Goal: Information Seeking & Learning: Check status

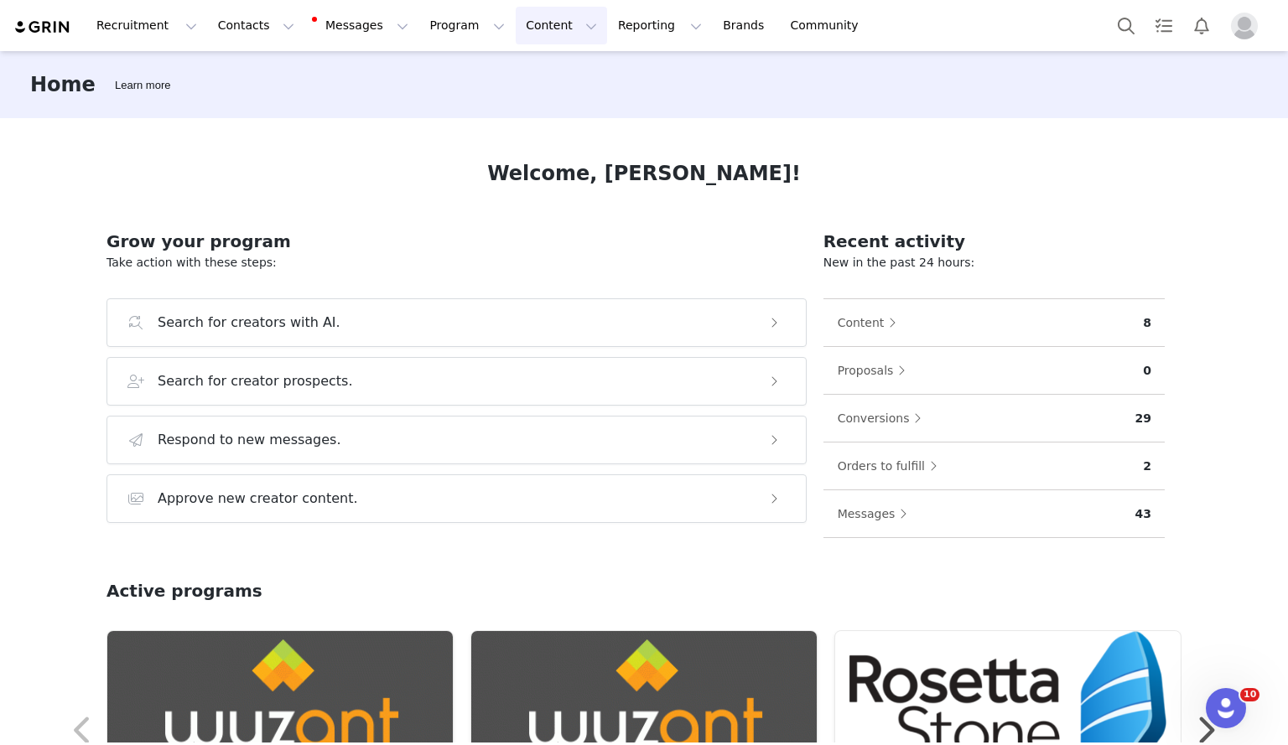
click at [520, 26] on button "Content Content" at bounding box center [561, 26] width 91 height 38
click at [445, 29] on button "Program Program" at bounding box center [467, 26] width 96 height 38
click at [439, 75] on p "Activations" at bounding box center [424, 74] width 65 height 18
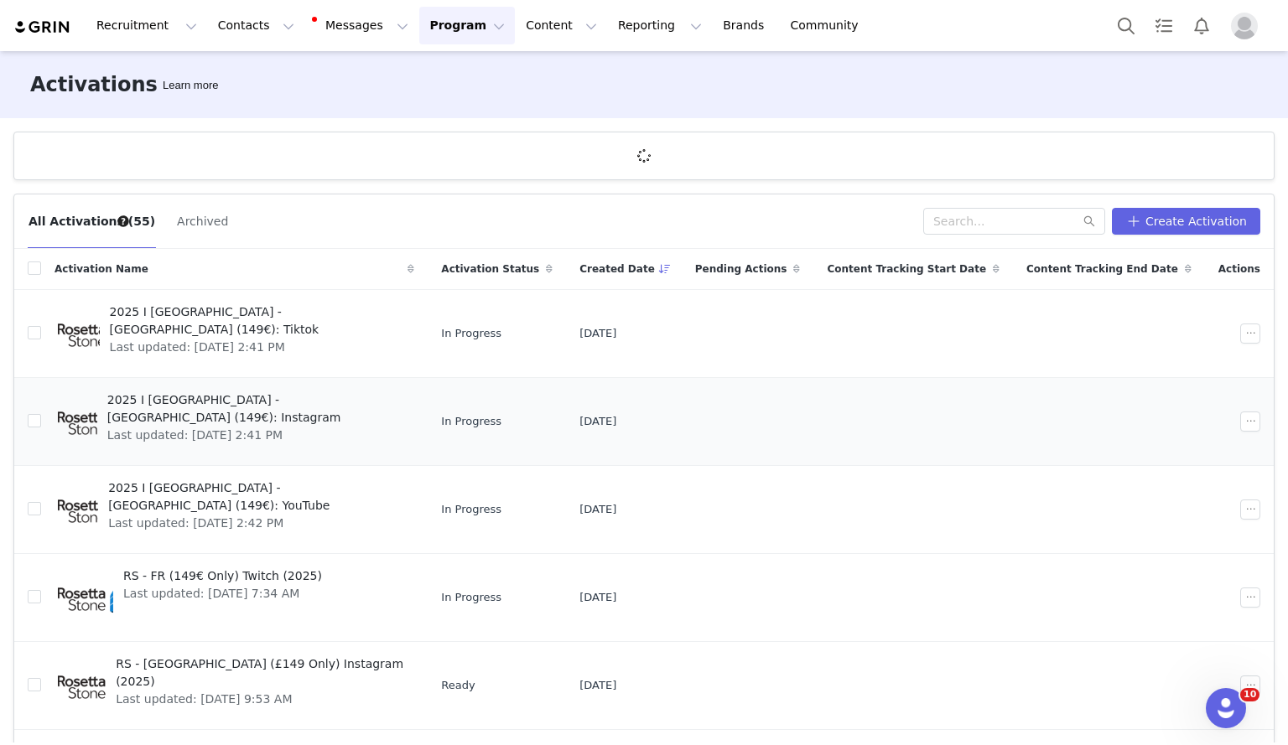
click at [244, 427] on span "Last updated: [DATE] 2:41 PM" at bounding box center [256, 436] width 298 height 18
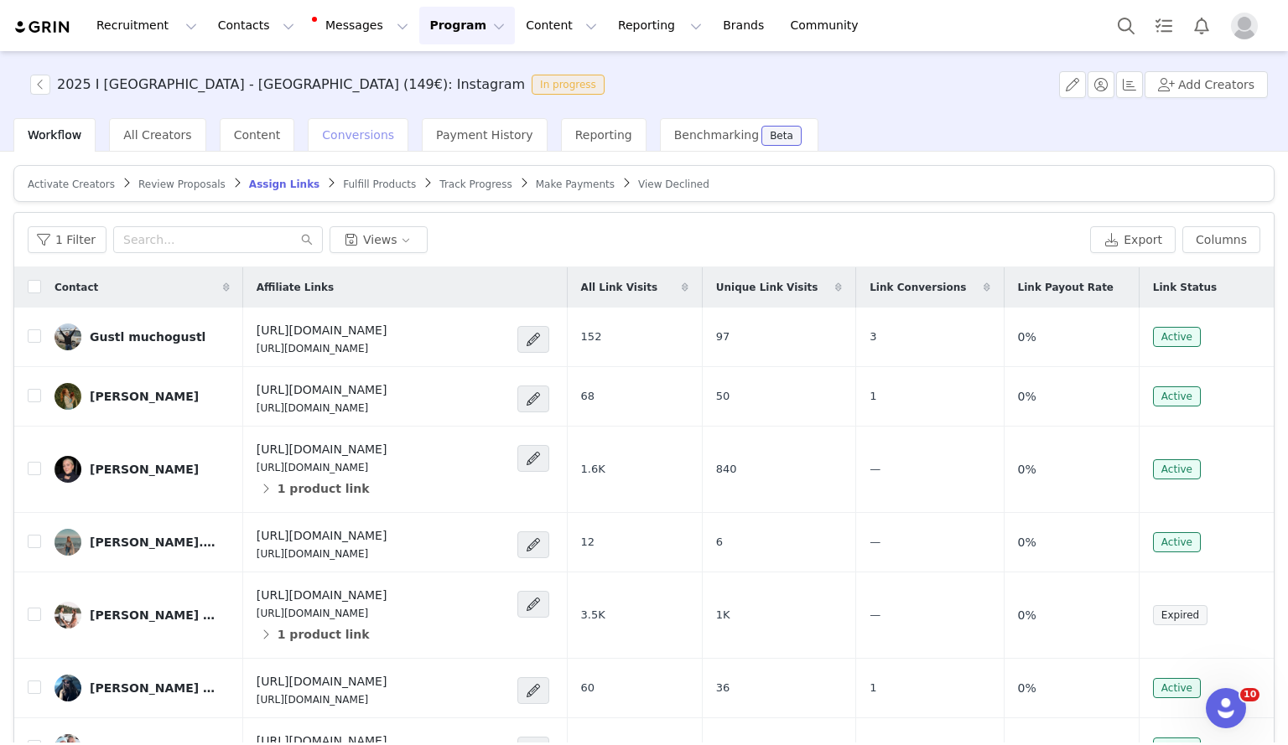
click at [326, 128] on span "Conversions" at bounding box center [358, 134] width 72 height 13
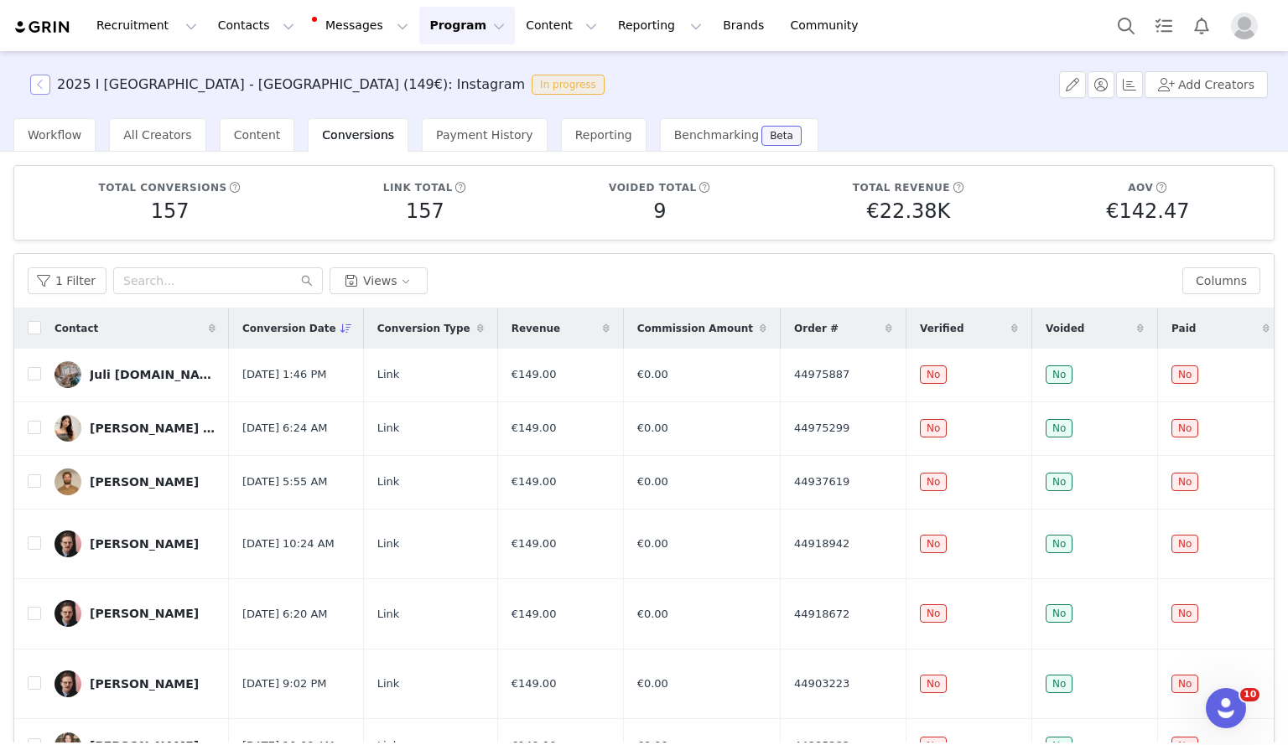
click at [37, 91] on button "button" at bounding box center [40, 85] width 20 height 20
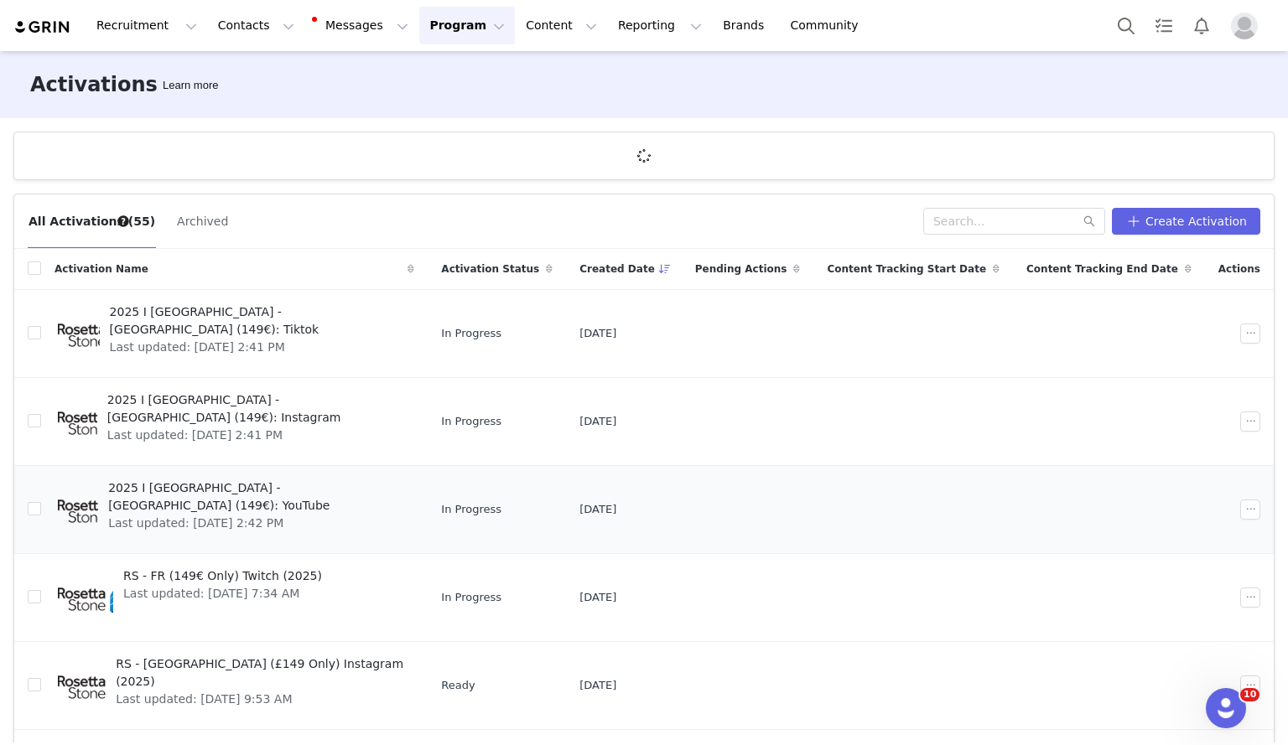
click at [223, 485] on span "2025 I [GEOGRAPHIC_DATA] - [GEOGRAPHIC_DATA] (149€): YouTube" at bounding box center [256, 497] width 296 height 35
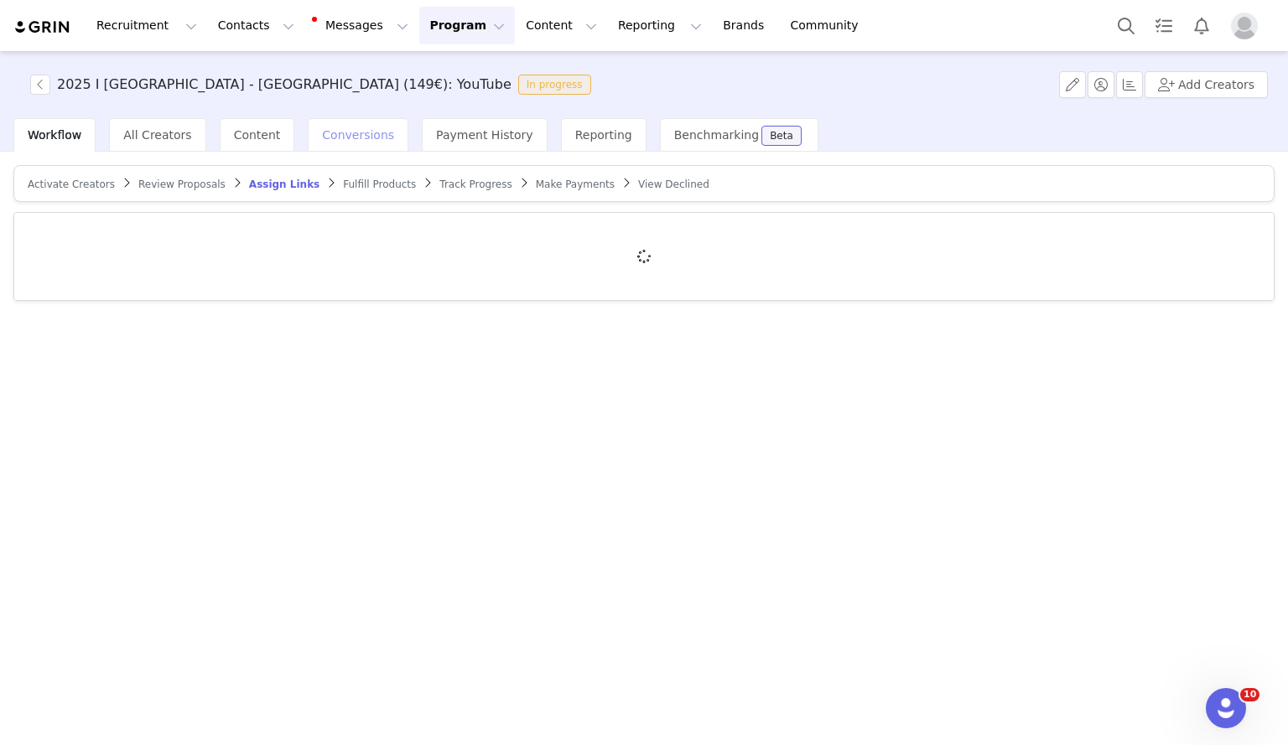
click at [353, 132] on span "Conversions" at bounding box center [358, 134] width 72 height 13
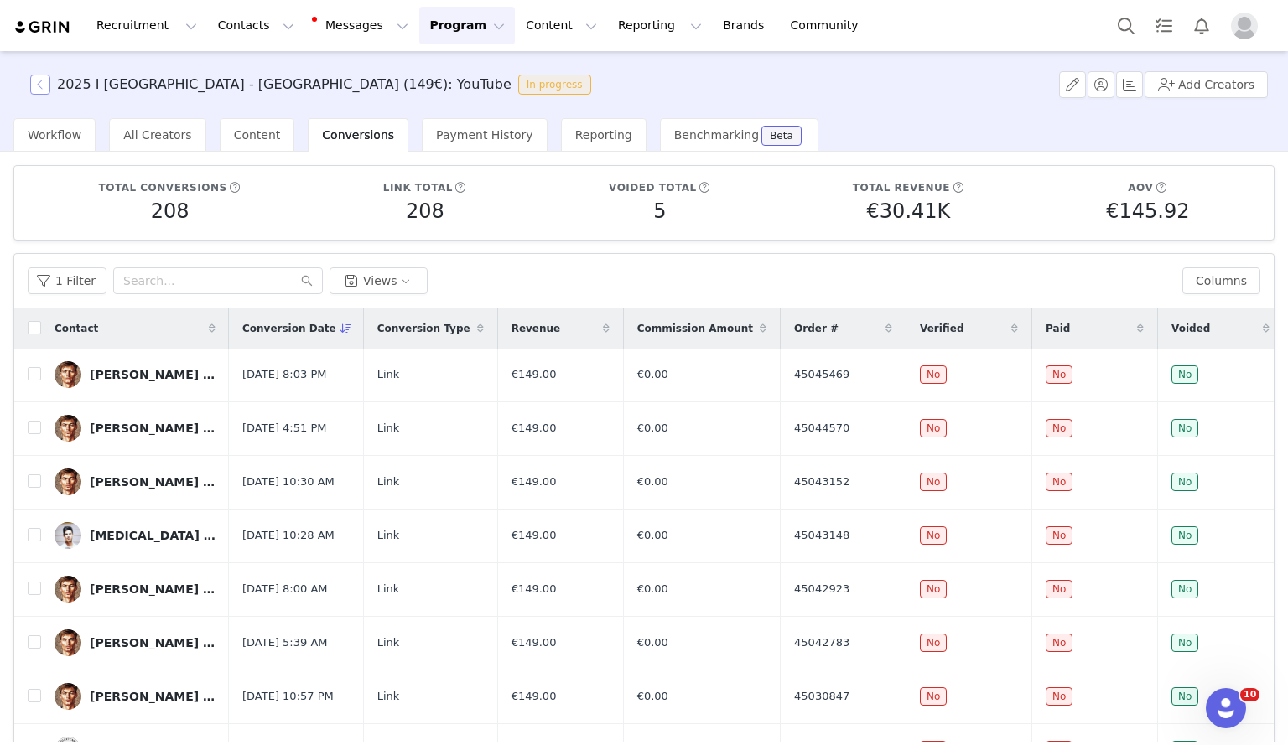
click at [41, 88] on button "button" at bounding box center [40, 85] width 20 height 20
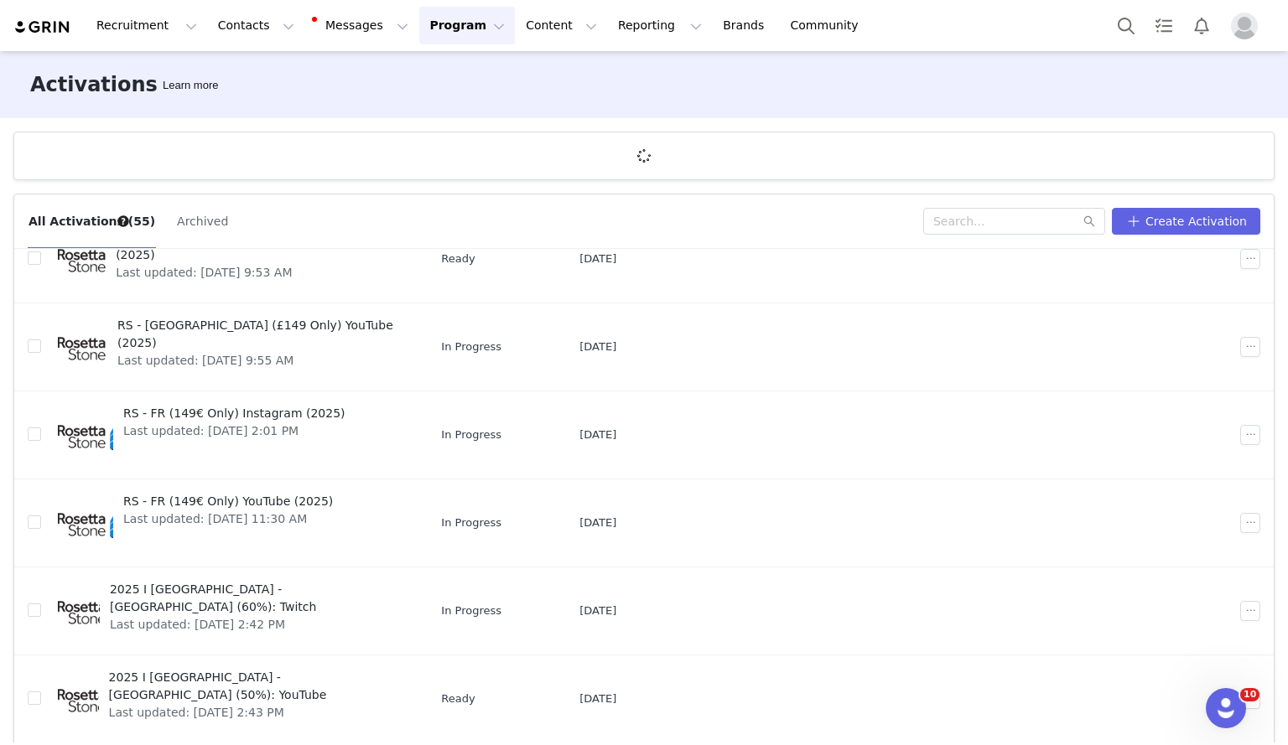
scroll to position [62, 0]
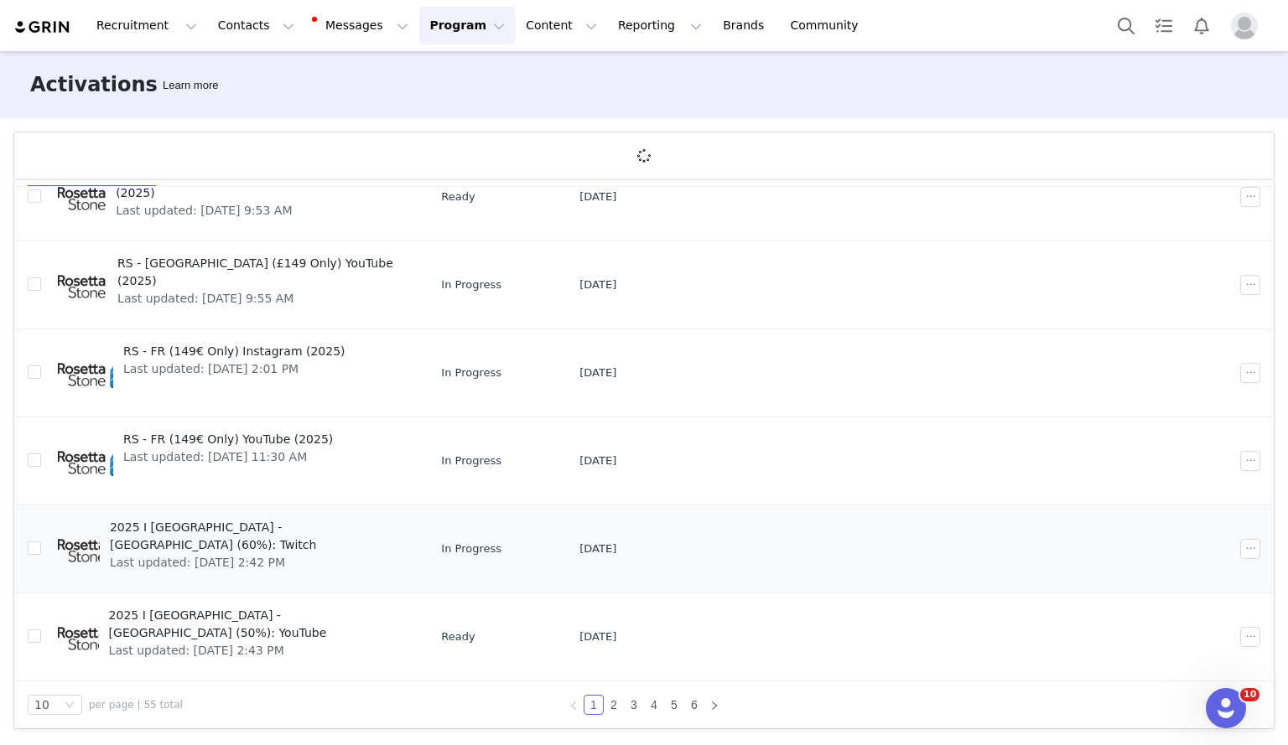
click at [244, 532] on span "2025 I [GEOGRAPHIC_DATA] - [GEOGRAPHIC_DATA] (60%): Twitch" at bounding box center [257, 536] width 294 height 35
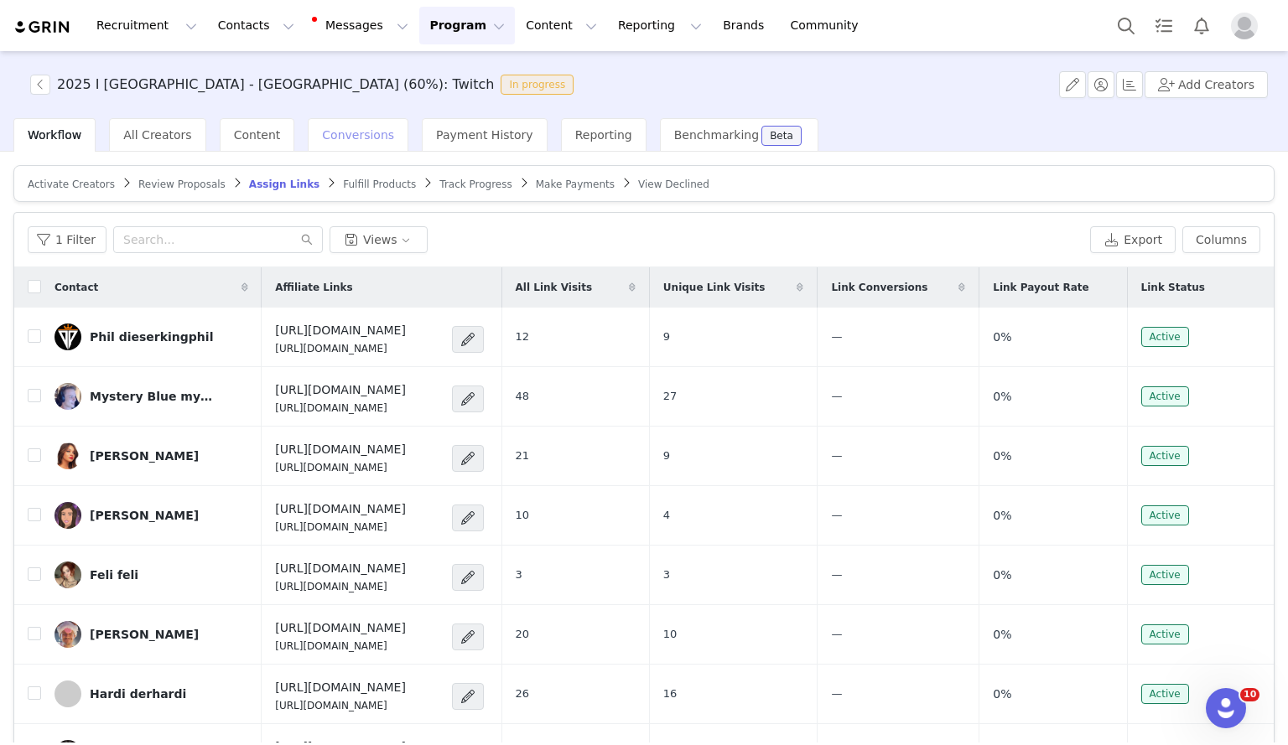
click at [355, 141] on span "Conversions" at bounding box center [358, 134] width 72 height 13
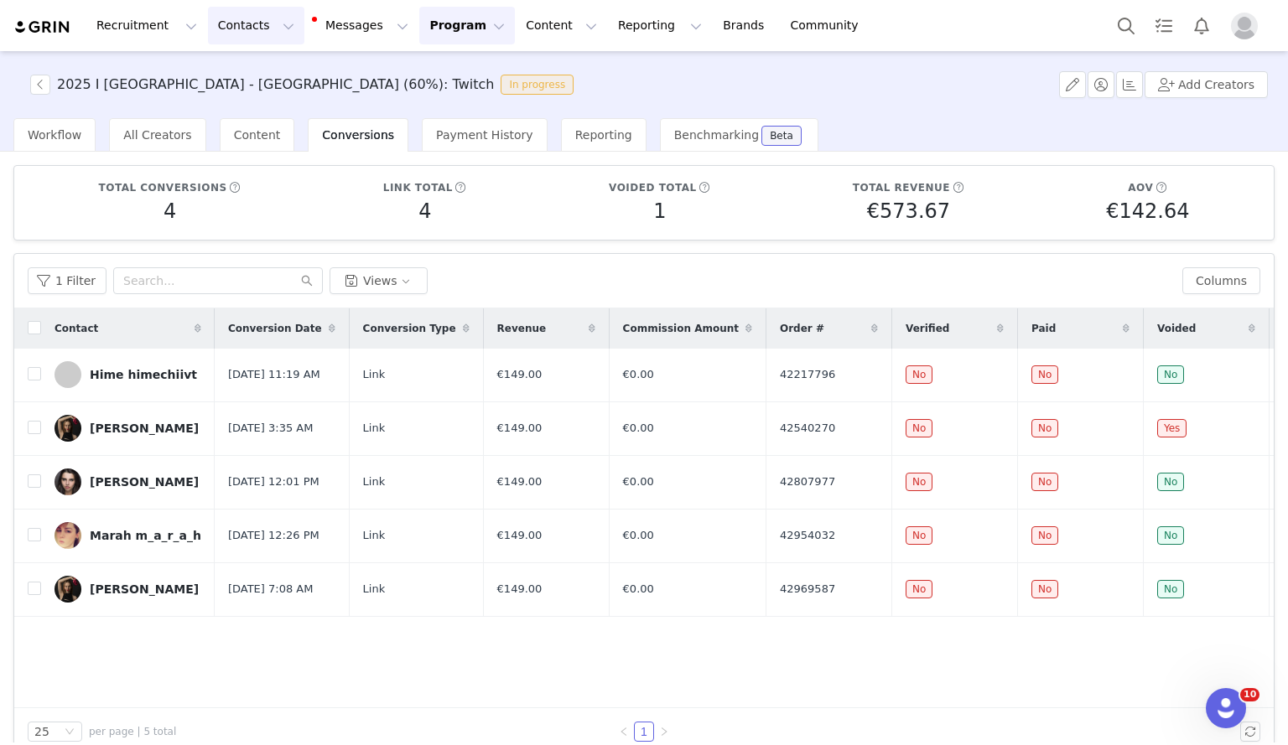
click at [241, 27] on button "Contacts Contacts" at bounding box center [256, 26] width 96 height 38
click at [249, 75] on div "Creators" at bounding box center [258, 74] width 112 height 18
